Goal: Task Accomplishment & Management: Complete application form

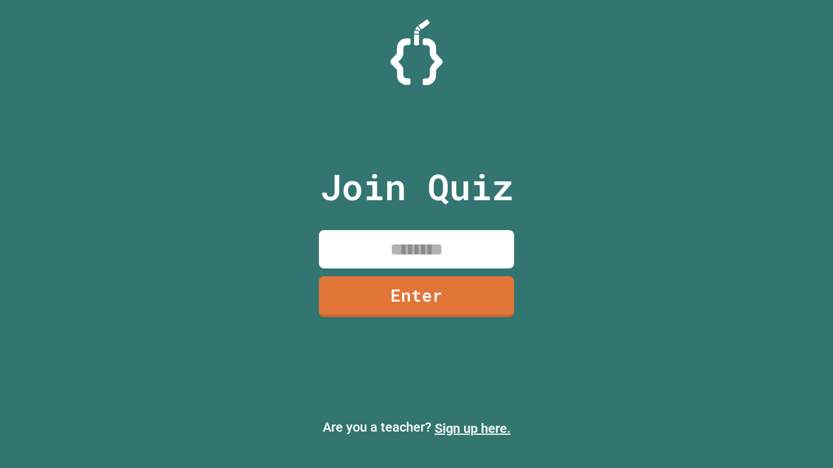
click at [472, 429] on link "Sign up here." at bounding box center [473, 429] width 76 height 16
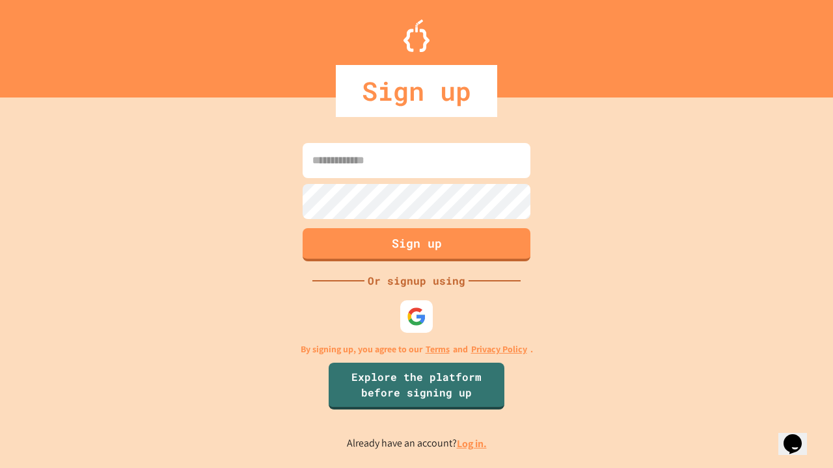
click at [472, 444] on link "Log in." at bounding box center [472, 444] width 30 height 14
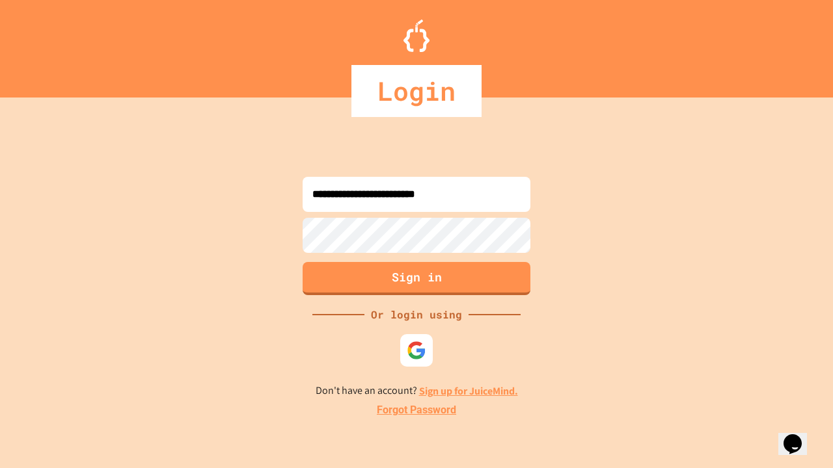
type input "**********"
